Goal: Information Seeking & Learning: Learn about a topic

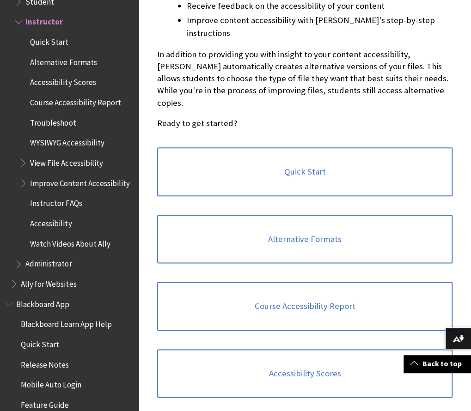
scroll to position [293, 0]
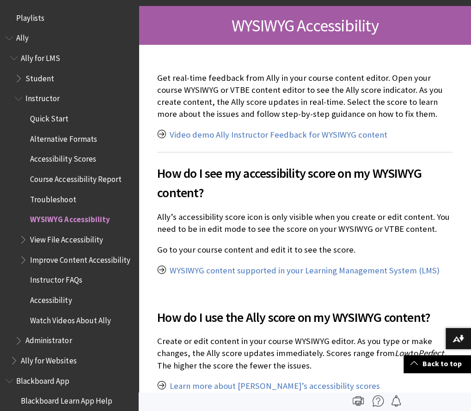
scroll to position [151, 0]
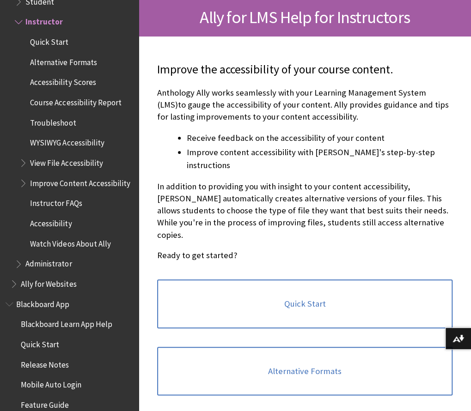
scroll to position [171, 0]
